Goal: Task Accomplishment & Management: Use online tool/utility

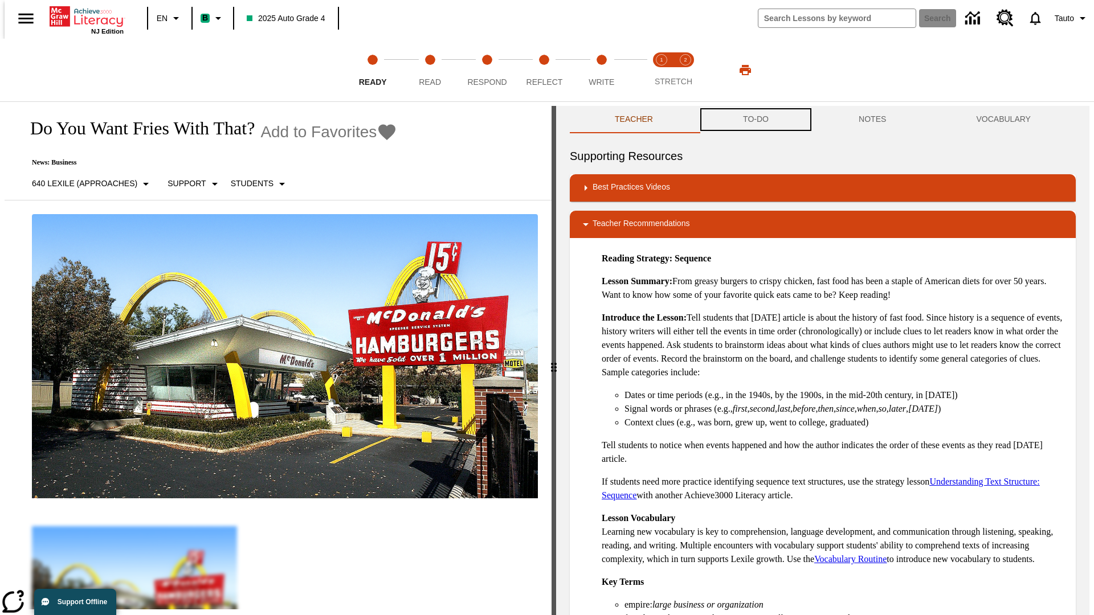
click at [755, 120] on button "TO-DO" at bounding box center [756, 119] width 116 height 27
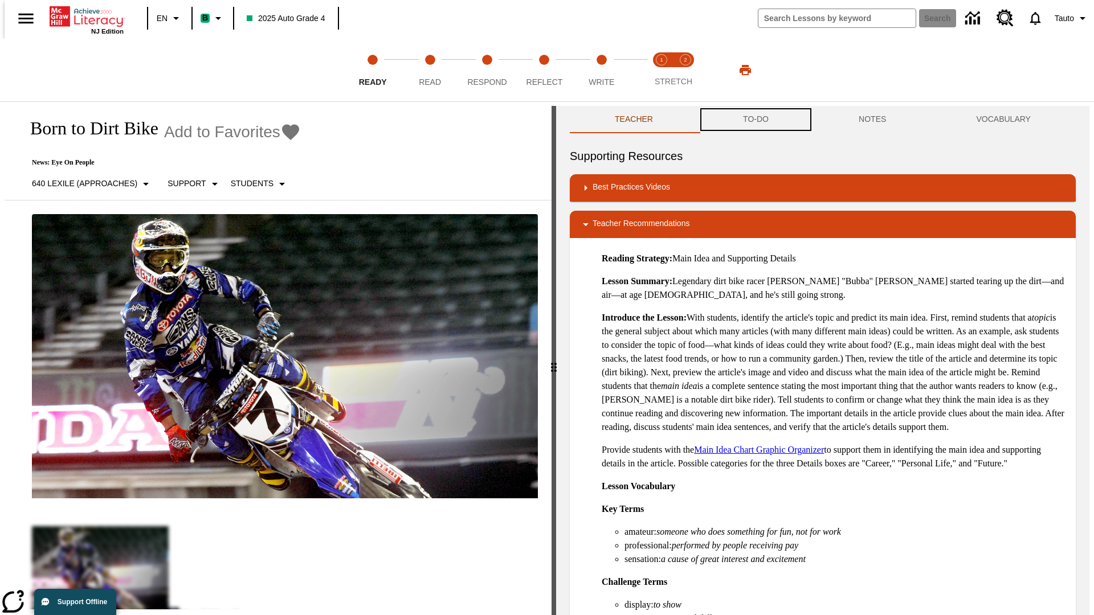
click at [755, 120] on button "TO-DO" at bounding box center [756, 119] width 116 height 27
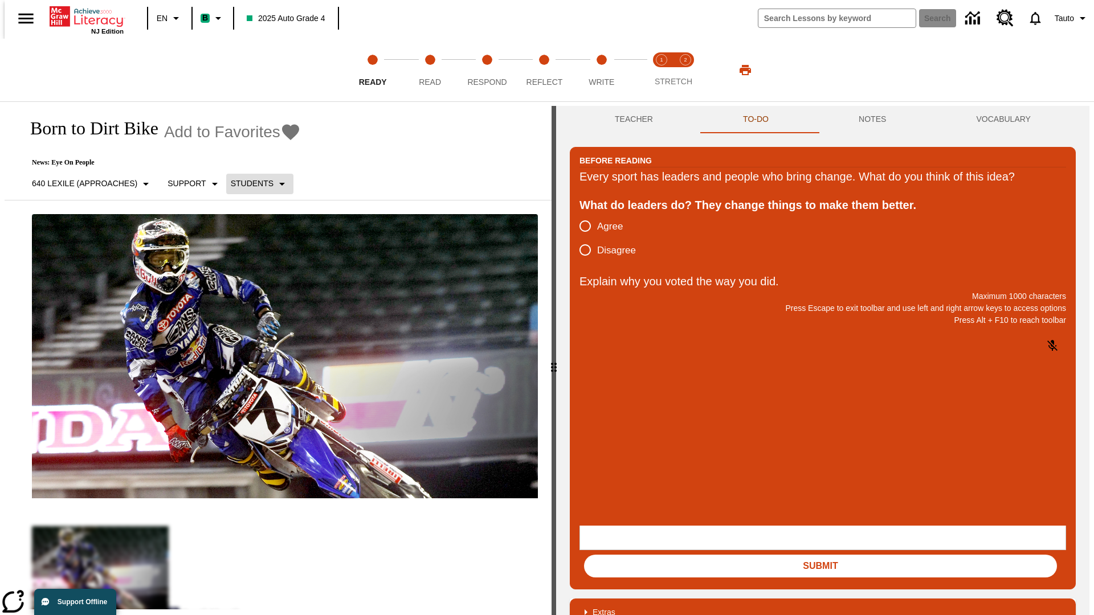
click at [253, 183] on p "Students" at bounding box center [252, 184] width 43 height 12
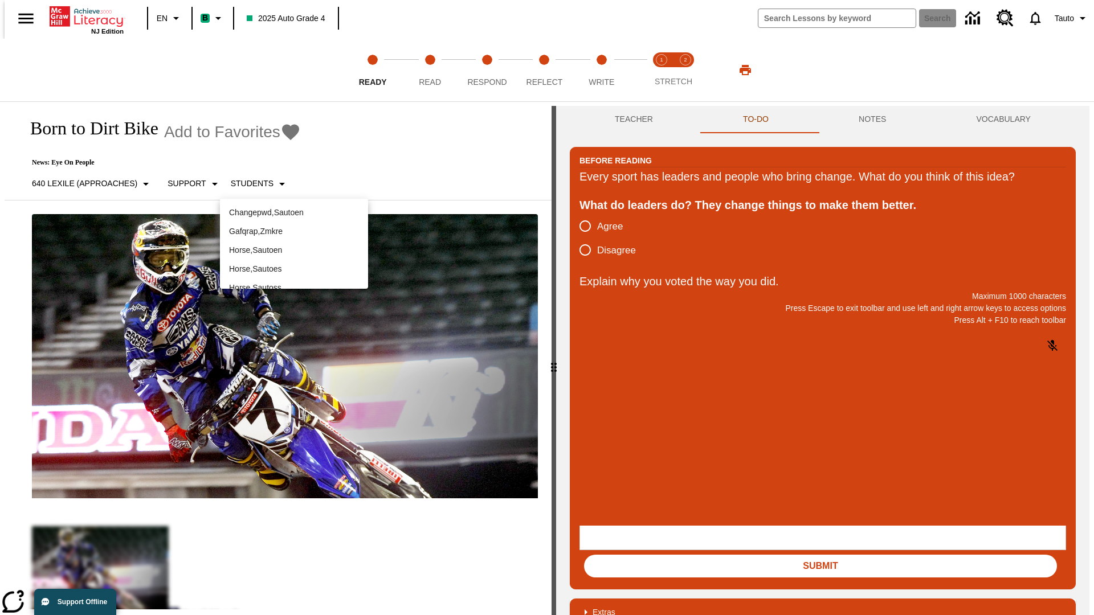
click at [294, 244] on p "Horse , Sautoen" at bounding box center [294, 250] width 130 height 12
